Goal: Find specific page/section: Find specific page/section

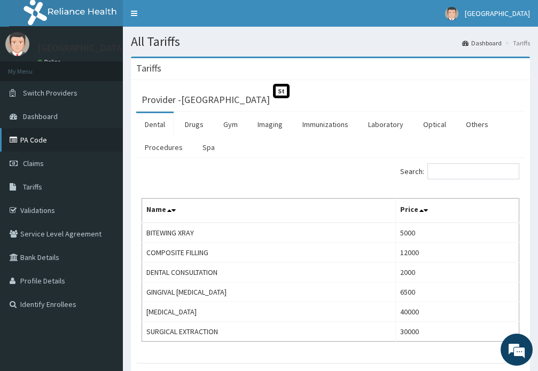
click at [35, 140] on link "PA Code" at bounding box center [61, 140] width 123 height 24
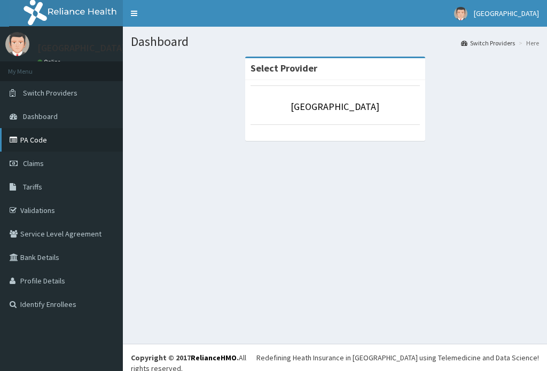
click at [56, 141] on link "PA Code" at bounding box center [61, 140] width 123 height 24
